Goal: Information Seeking & Learning: Learn about a topic

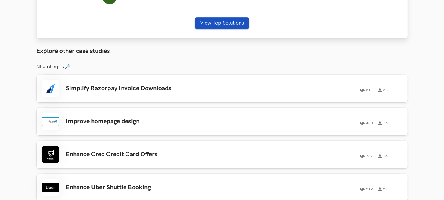
scroll to position [261, 0]
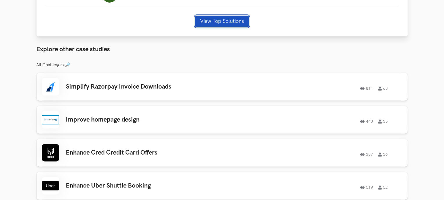
click at [212, 19] on button "View Top Solutions" at bounding box center [222, 22] width 54 height 12
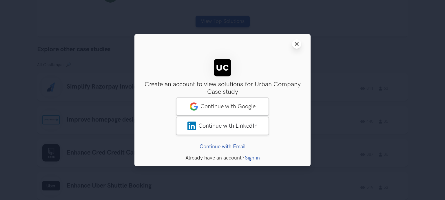
click at [294, 46] on button "Close modal window" at bounding box center [296, 43] width 9 height 9
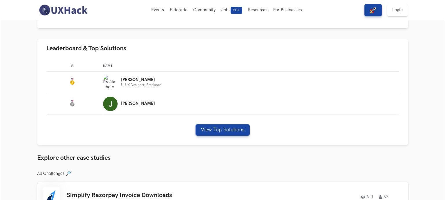
scroll to position [140, 0]
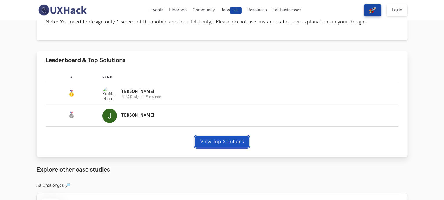
click at [211, 142] on button "View Top Solutions" at bounding box center [222, 142] width 54 height 12
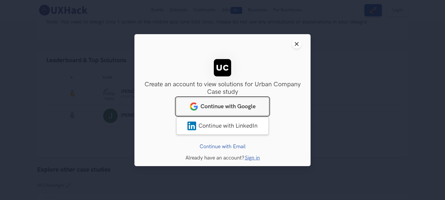
click at [244, 104] on span "Continue with Google" at bounding box center [227, 106] width 55 height 7
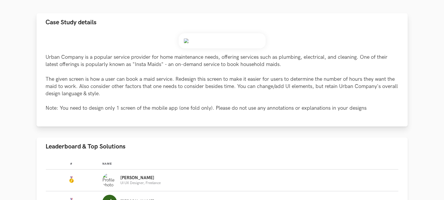
scroll to position [145, 0]
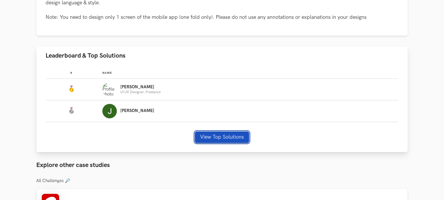
click at [206, 141] on button "View Top Solutions" at bounding box center [222, 138] width 54 height 12
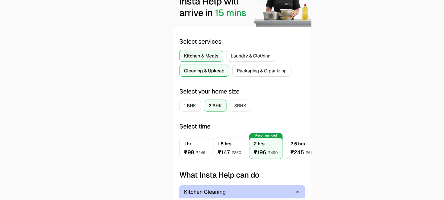
scroll to position [145, 0]
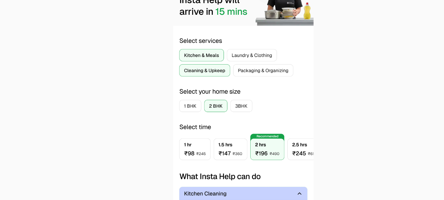
drag, startPoint x: 239, startPoint y: 83, endPoint x: 237, endPoint y: 99, distance: 15.9
click at [237, 99] on div at bounding box center [221, 88] width 401 height 148
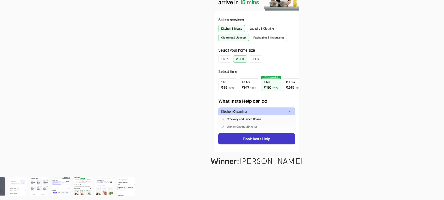
scroll to position [175, 0]
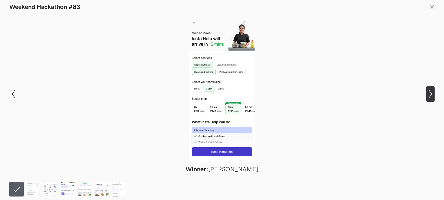
click at [432, 95] on icon "Show next slide" at bounding box center [430, 94] width 8 height 8
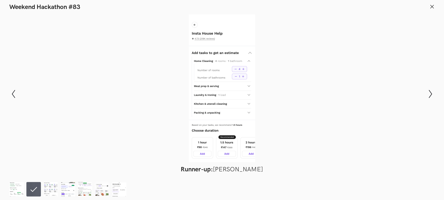
scroll to position [88, 0]
click at [430, 92] on icon "Show next slide" at bounding box center [430, 94] width 8 height 8
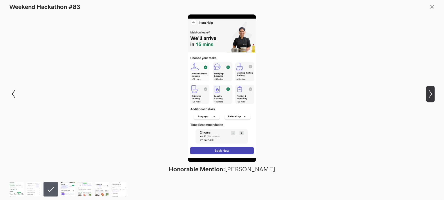
click at [430, 92] on icon "Show next slide" at bounding box center [430, 94] width 8 height 8
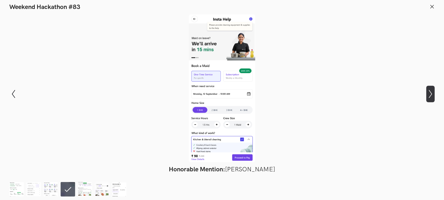
click at [430, 92] on icon "Show next slide" at bounding box center [430, 94] width 8 height 8
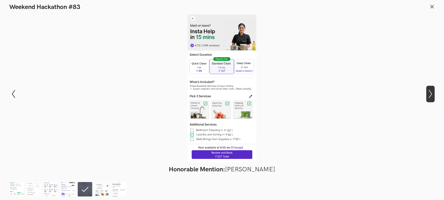
click at [430, 92] on icon "Show next slide" at bounding box center [430, 94] width 8 height 8
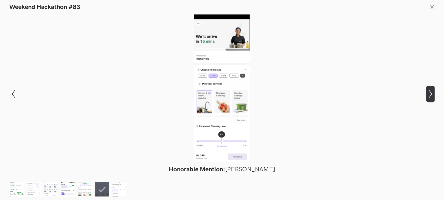
click at [430, 92] on icon "Show next slide" at bounding box center [430, 94] width 8 height 8
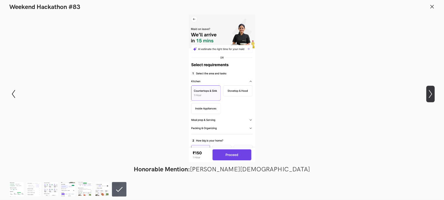
click at [430, 92] on icon "Show next slide" at bounding box center [430, 94] width 8 height 8
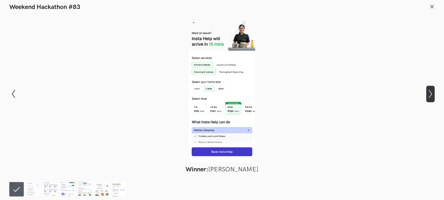
click at [430, 92] on icon "Show next slide" at bounding box center [430, 94] width 8 height 8
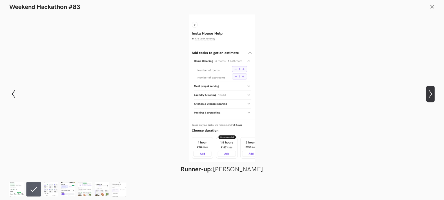
click at [430, 92] on icon "Show next slide" at bounding box center [430, 94] width 8 height 8
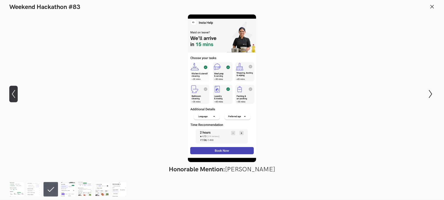
click at [12, 92] on icon "Show previous slide" at bounding box center [13, 94] width 8 height 8
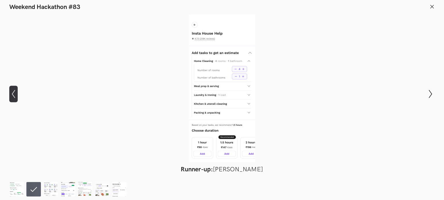
click at [12, 92] on icon "Show previous slide" at bounding box center [13, 94] width 8 height 8
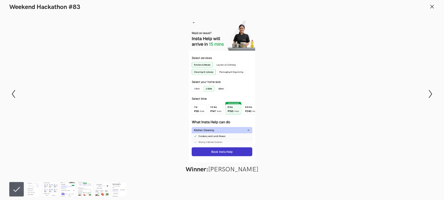
click at [423, 96] on div "Modal Gallery Slideshow Winner: [PERSON_NAME] Runner-up: [PERSON_NAME] Honorabl…" at bounding box center [222, 94] width 444 height 166
click at [424, 96] on div "Modal Gallery Slideshow Winner: [PERSON_NAME] Runner-up: [PERSON_NAME] Honorabl…" at bounding box center [222, 94] width 444 height 166
click at [428, 95] on icon "Show next slide" at bounding box center [430, 94] width 8 height 8
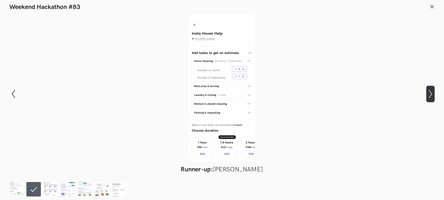
click at [428, 95] on icon "Show next slide" at bounding box center [430, 94] width 8 height 8
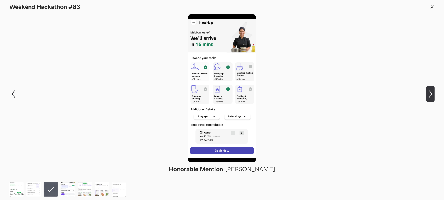
click at [428, 95] on icon "Show next slide" at bounding box center [430, 94] width 8 height 8
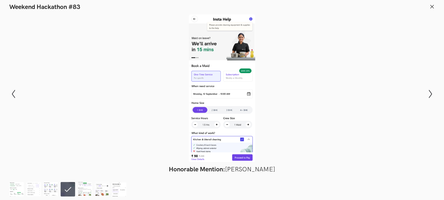
click at [432, 9] on button at bounding box center [431, 7] width 5 height 7
